Goal: Task Accomplishment & Management: Manage account settings

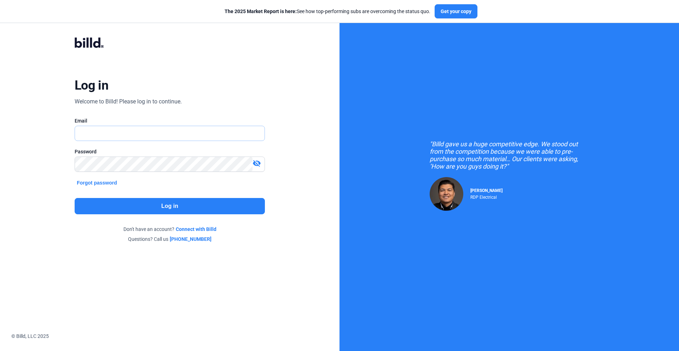
click at [92, 132] on input "text" at bounding box center [170, 133] width 190 height 15
type input "[EMAIL_ADDRESS][DOMAIN_NAME]"
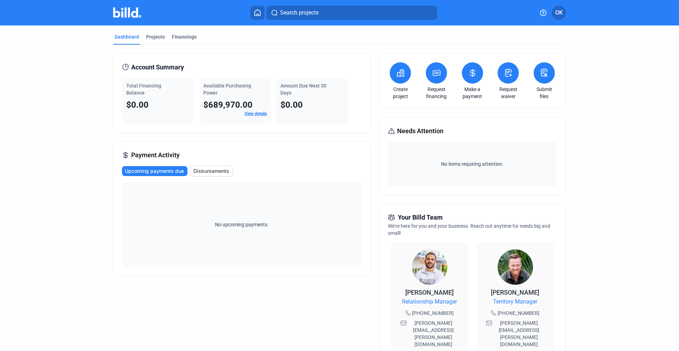
click at [250, 113] on link "View details" at bounding box center [256, 113] width 23 height 5
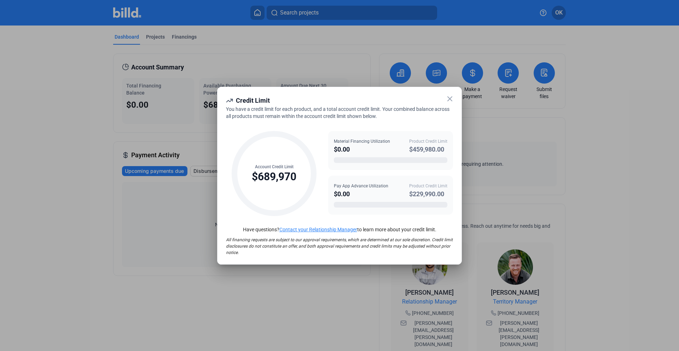
click at [450, 99] on icon at bounding box center [450, 98] width 8 height 8
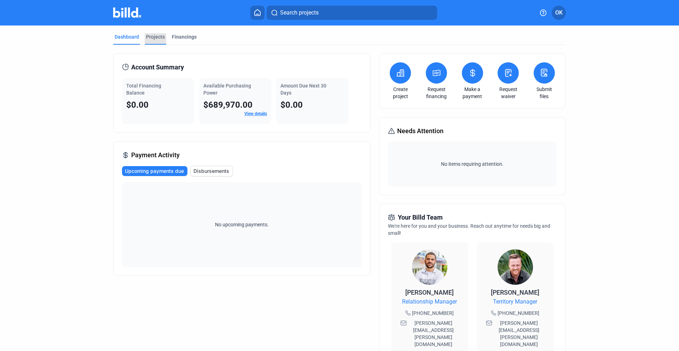
click at [156, 37] on div "Projects" at bounding box center [155, 36] width 19 height 7
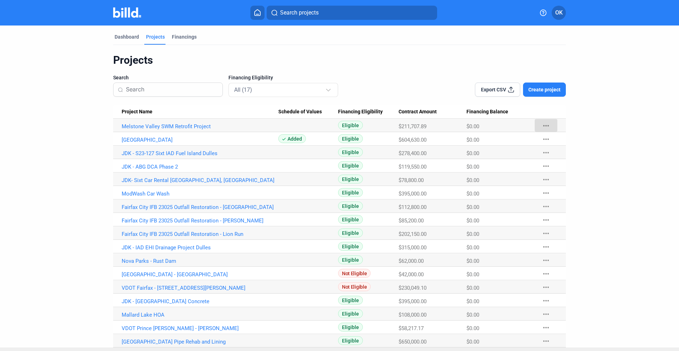
click at [542, 125] on mat-icon "more_horiz" at bounding box center [546, 125] width 8 height 8
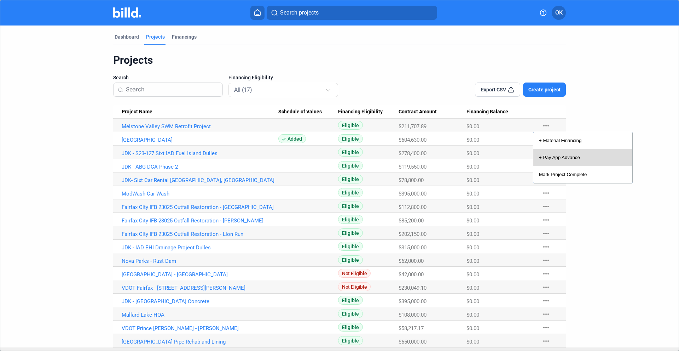
click at [554, 158] on button "+ Pay App Advance" at bounding box center [583, 157] width 99 height 17
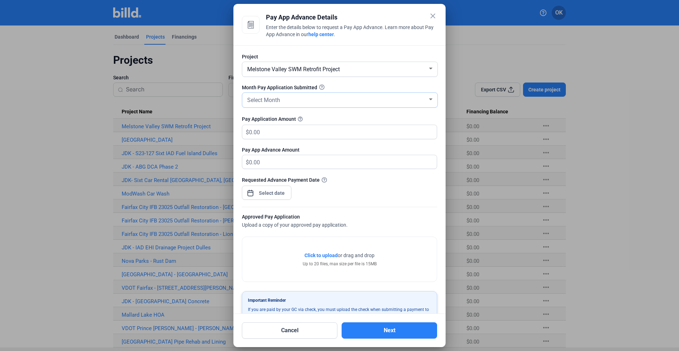
click at [282, 102] on div "Select Month" at bounding box center [337, 99] width 182 height 10
click at [263, 122] on span "AUG" at bounding box center [338, 126] width 185 height 13
click at [270, 132] on input "text" at bounding box center [343, 132] width 188 height 14
click at [432, 16] on mat-icon "close" at bounding box center [433, 16] width 8 height 8
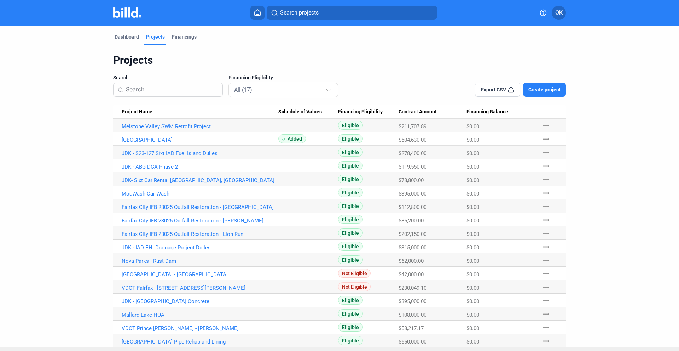
click at [192, 126] on link "Melstone Valley SWM Retrofit Project" at bounding box center [200, 126] width 157 height 6
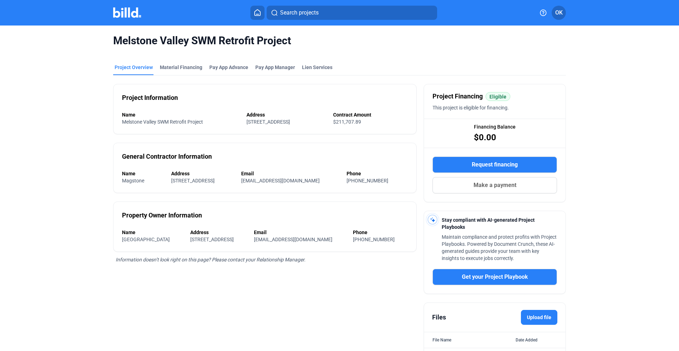
click at [230, 58] on mat-tab-group "Project Overview Material Financing Pay App Advance Pay App Manager Lien Servic…" at bounding box center [339, 215] width 453 height 318
click at [219, 65] on div "Pay App Advance" at bounding box center [228, 67] width 39 height 7
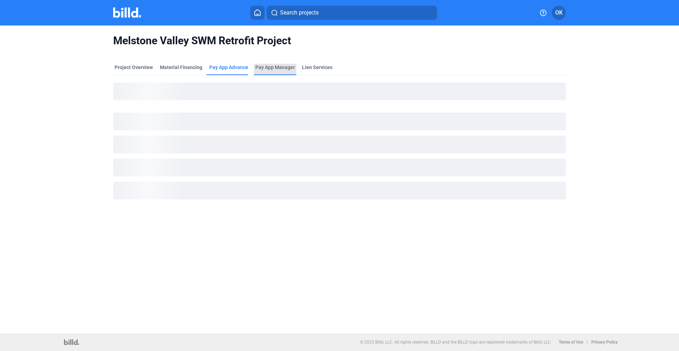
click at [276, 69] on span "Pay App Manager" at bounding box center [275, 67] width 40 height 7
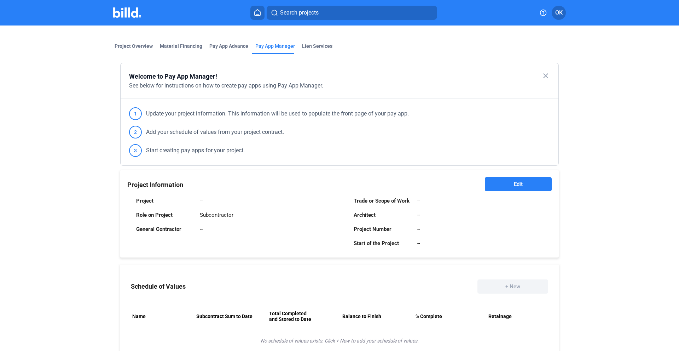
scroll to position [20, 0]
click at [228, 46] on div "Pay App Advance" at bounding box center [228, 47] width 39 height 7
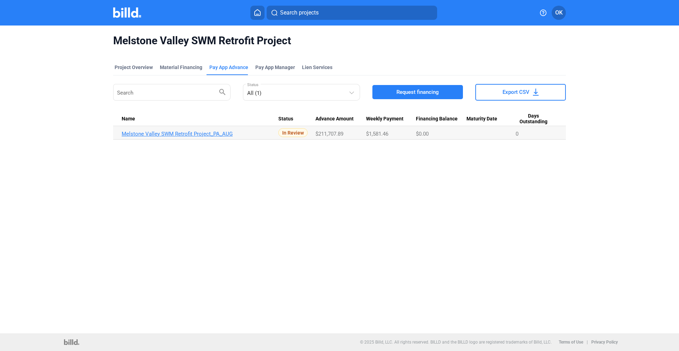
click at [199, 135] on link "Melstone Valley SWM Retrofit Project_PA_AUG" at bounding box center [200, 134] width 157 height 6
